Goal: Task Accomplishment & Management: Complete application form

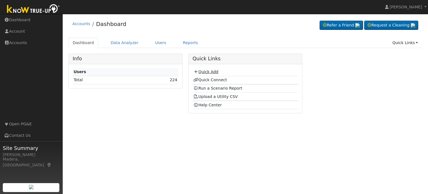
click at [209, 70] on link "Quick Add" at bounding box center [205, 71] width 25 height 4
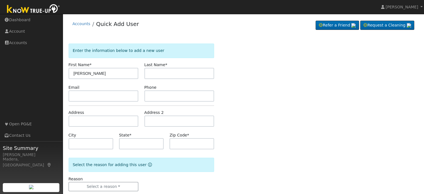
type input "Ana"
type input "Zepeda"
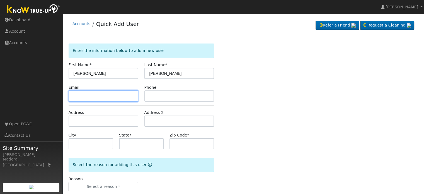
click at [118, 92] on input "text" at bounding box center [104, 95] width 70 height 11
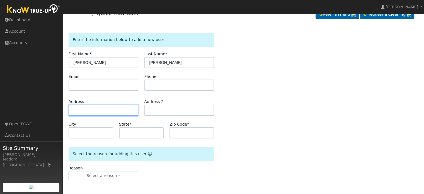
click at [114, 110] on input "text" at bounding box center [104, 109] width 70 height 11
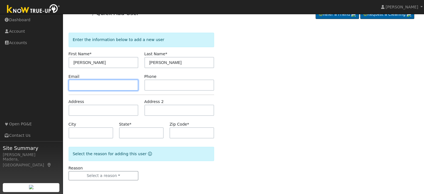
click at [97, 86] on input "text" at bounding box center [104, 84] width 70 height 11
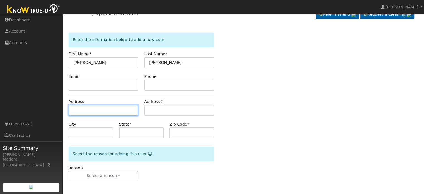
click at [99, 111] on input "text" at bounding box center [104, 109] width 70 height 11
type input "392 North Calaveras Street"
type input "Fresno"
type input "CA"
type input "93701"
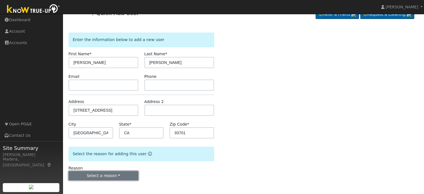
click at [119, 178] on button "Select a reason" at bounding box center [104, 175] width 70 height 9
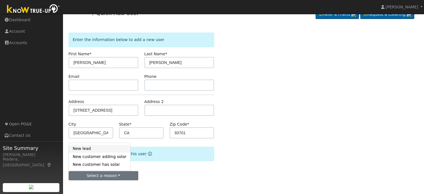
click at [94, 149] on link "New lead" at bounding box center [100, 149] width 62 height 8
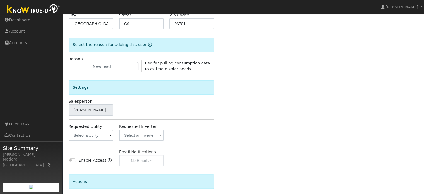
scroll to position [121, 0]
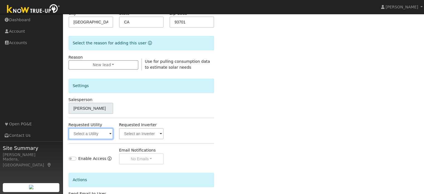
click at [96, 135] on input "text" at bounding box center [91, 133] width 45 height 11
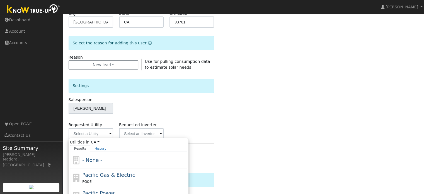
drag, startPoint x: 91, startPoint y: 166, endPoint x: 273, endPoint y: 110, distance: 190.0
click at [273, 110] on div "Enter the information below to add a new user First Name * Ana Last Name * Zepe…" at bounding box center [243, 79] width 349 height 314
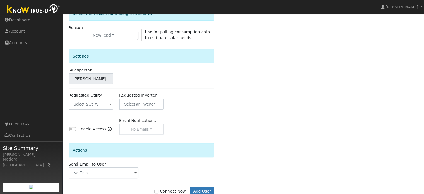
scroll to position [166, 0]
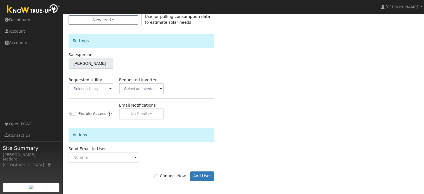
click at [163, 175] on label "Connect Now" at bounding box center [169, 176] width 31 height 6
click at [158, 175] on input "Connect Now" at bounding box center [156, 176] width 4 height 4
checkbox input "true"
click at [199, 174] on button "Add User" at bounding box center [202, 175] width 24 height 9
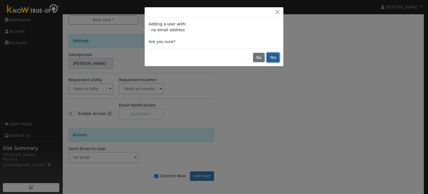
click at [273, 57] on button "Yes" at bounding box center [273, 57] width 13 height 9
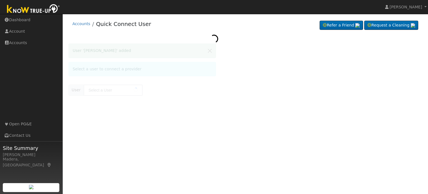
type input "[PERSON_NAME]"
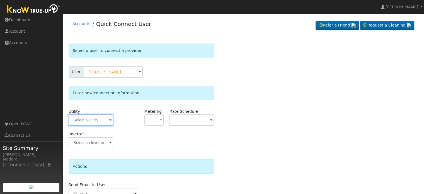
click at [90, 118] on input "text" at bounding box center [91, 119] width 45 height 11
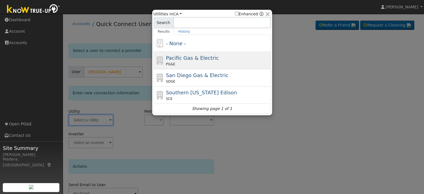
click at [197, 64] on div "PG&E" at bounding box center [217, 64] width 103 height 5
type input "PG&E"
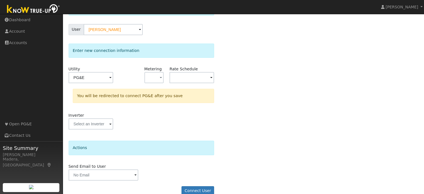
scroll to position [52, 0]
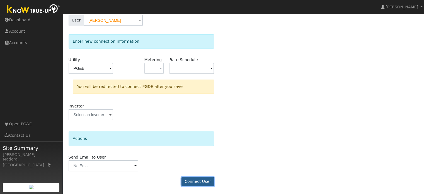
click at [190, 181] on button "Connect User" at bounding box center [197, 181] width 33 height 9
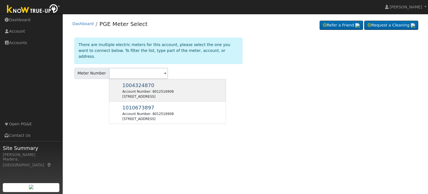
click at [160, 81] on div "1004324870 Account Number: 8012516908 [STREET_ADDRESS]" at bounding box center [147, 90] width 51 height 18
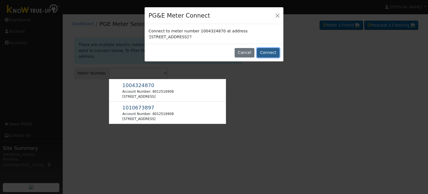
click at [271, 51] on button "Connect" at bounding box center [268, 52] width 23 height 9
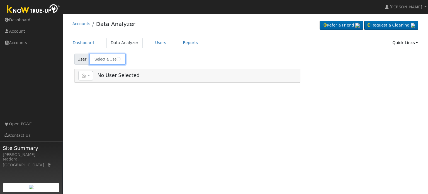
type input "[PERSON_NAME]"
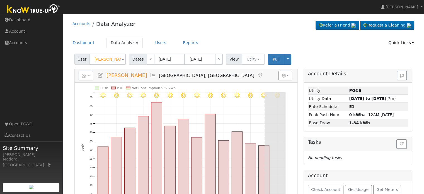
click at [288, 87] on icon "8/19 - Clear 8/18 - Clear 8/17 - Clear 8/16 - Clear 8/15 - Clear 8/14 - Clear 8…" at bounding box center [185, 153] width 209 height 135
click at [85, 75] on icon "button" at bounding box center [84, 76] width 5 height 4
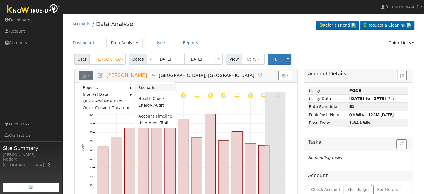
click at [141, 88] on link "Scenario" at bounding box center [154, 87] width 41 height 7
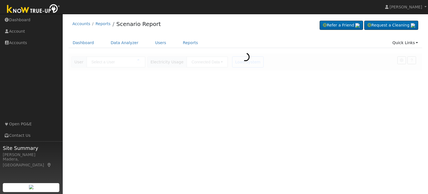
type input "[PERSON_NAME]"
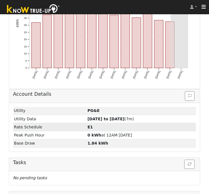
scroll to position [179, 0]
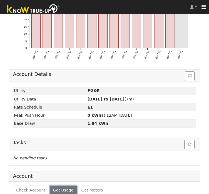
click at [58, 187] on span "Get Usage" at bounding box center [63, 189] width 20 height 4
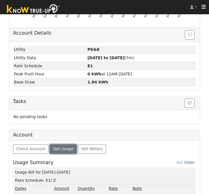
scroll to position [245, 0]
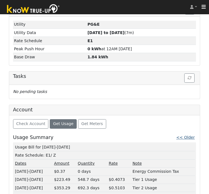
click at [193, 135] on link "<< Older" at bounding box center [186, 137] width 18 height 4
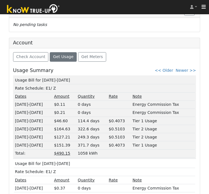
scroll to position [323, 0]
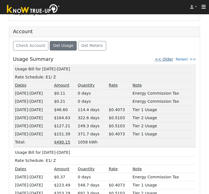
click at [170, 57] on link "<< Older" at bounding box center [164, 59] width 18 height 4
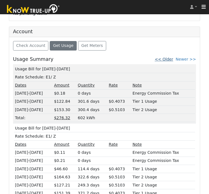
click at [172, 57] on link "<< Older" at bounding box center [164, 59] width 18 height 4
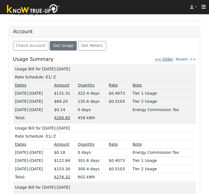
click at [170, 57] on link "<< Older" at bounding box center [164, 59] width 18 height 4
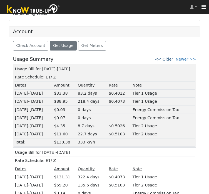
click at [172, 57] on link "<< Older" at bounding box center [164, 59] width 18 height 4
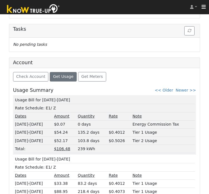
scroll to position [294, 0]
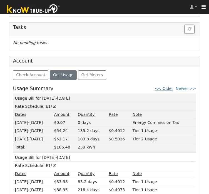
click at [172, 86] on link "<< Older" at bounding box center [164, 88] width 18 height 4
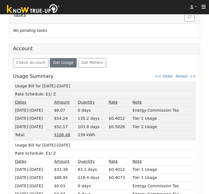
scroll to position [303, 0]
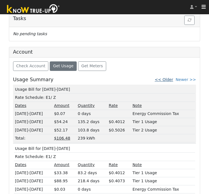
click at [168, 77] on link "<< Older" at bounding box center [164, 79] width 18 height 4
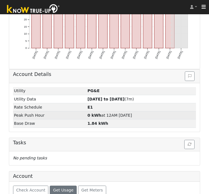
scroll to position [195, 0]
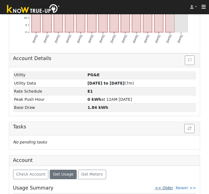
click at [167, 185] on link "<< Older" at bounding box center [164, 187] width 18 height 4
click at [186, 185] on link "Newer >>" at bounding box center [186, 187] width 20 height 4
click at [188, 185] on link "Newer >>" at bounding box center [186, 187] width 20 height 4
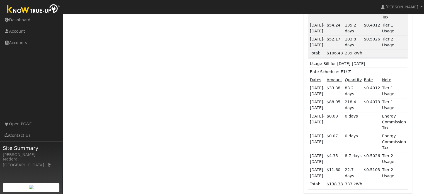
scroll to position [0, 0]
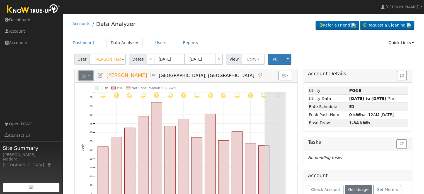
click at [92, 75] on button "button" at bounding box center [86, 75] width 15 height 9
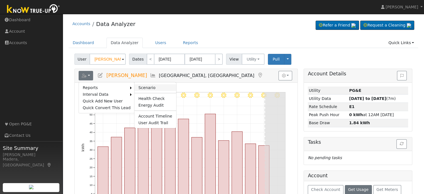
click at [146, 84] on link "Scenario" at bounding box center [154, 87] width 41 height 7
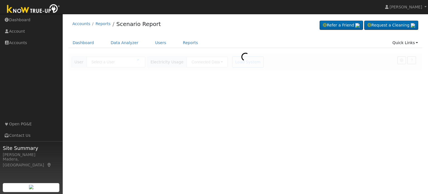
type input "[PERSON_NAME]"
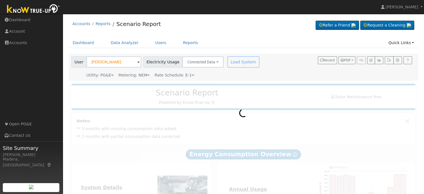
scroll to position [52, 0]
